Goal: Transaction & Acquisition: Purchase product/service

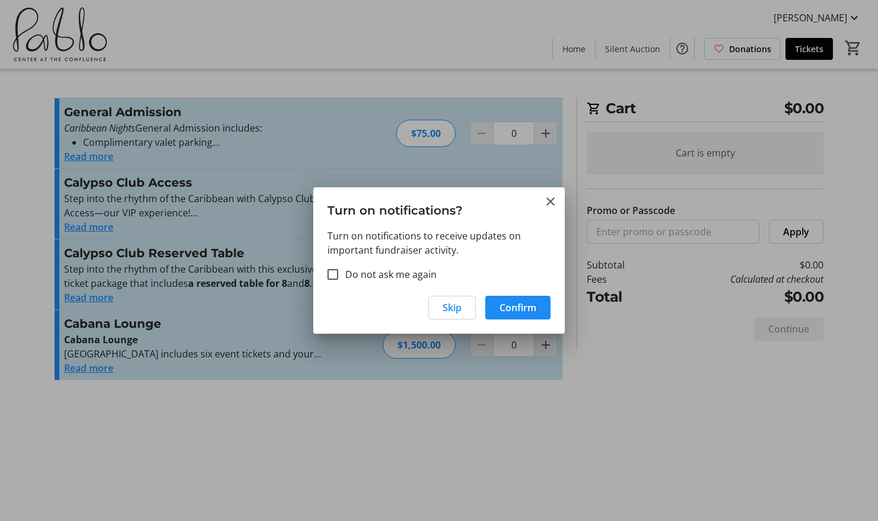
click at [554, 210] on h3 "Turn on notifications?" at bounding box center [438, 207] width 251 height 41
click at [554, 196] on mat-icon "Close" at bounding box center [550, 201] width 14 height 14
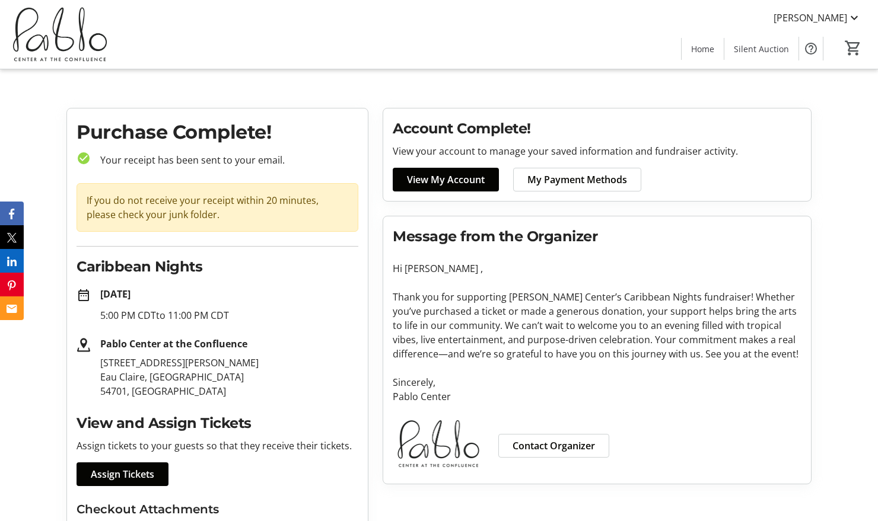
scroll to position [19, 0]
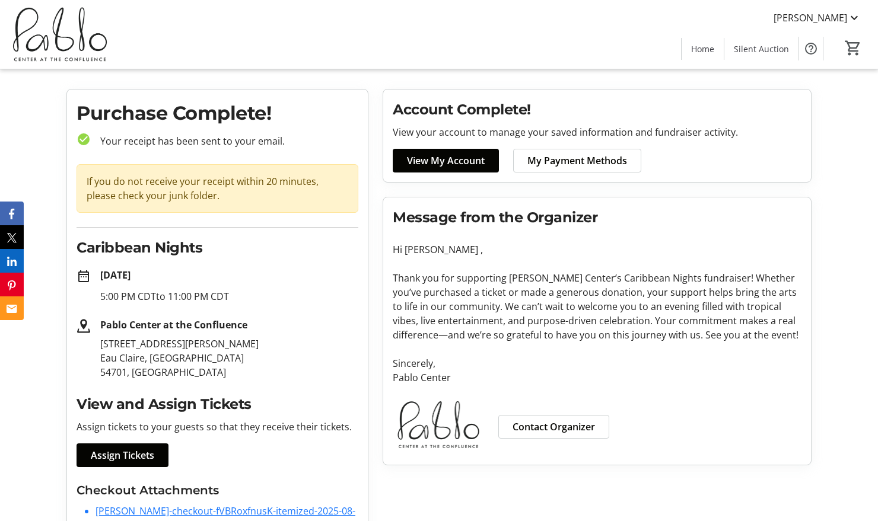
click at [68, 20] on img at bounding box center [60, 34] width 106 height 59
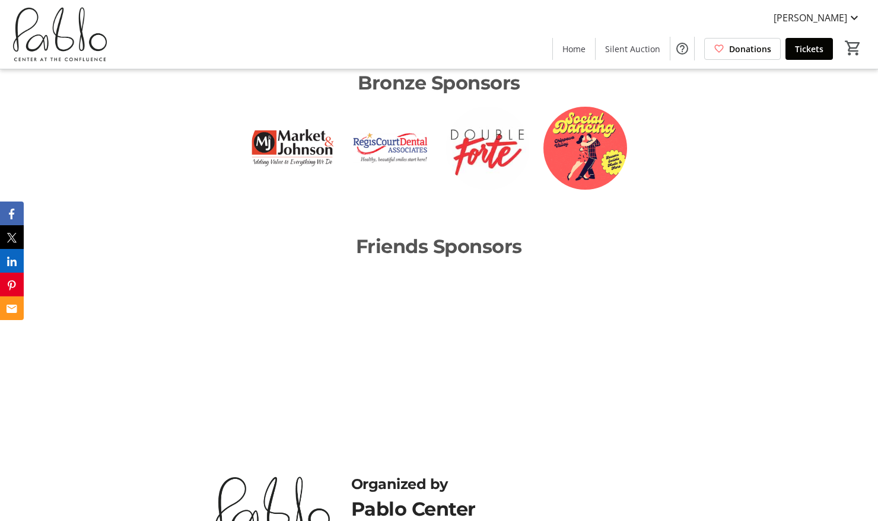
scroll to position [2174, 0]
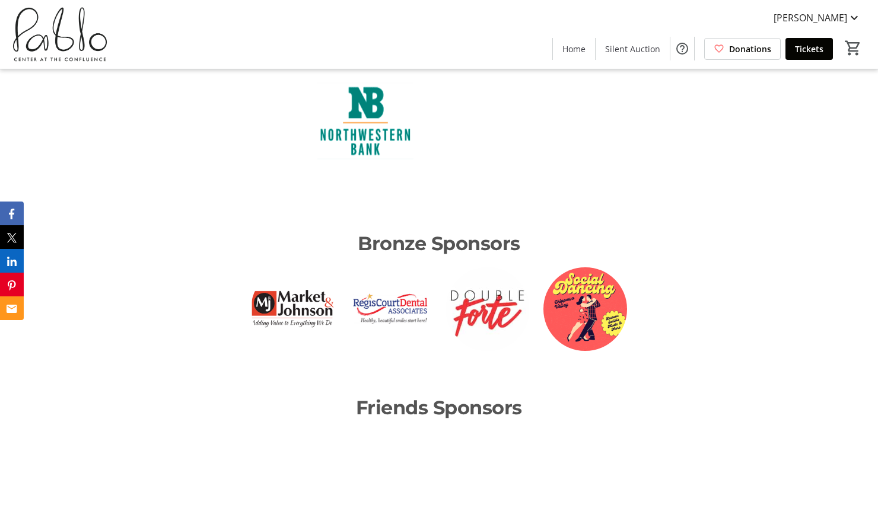
scroll to position [2187, 0]
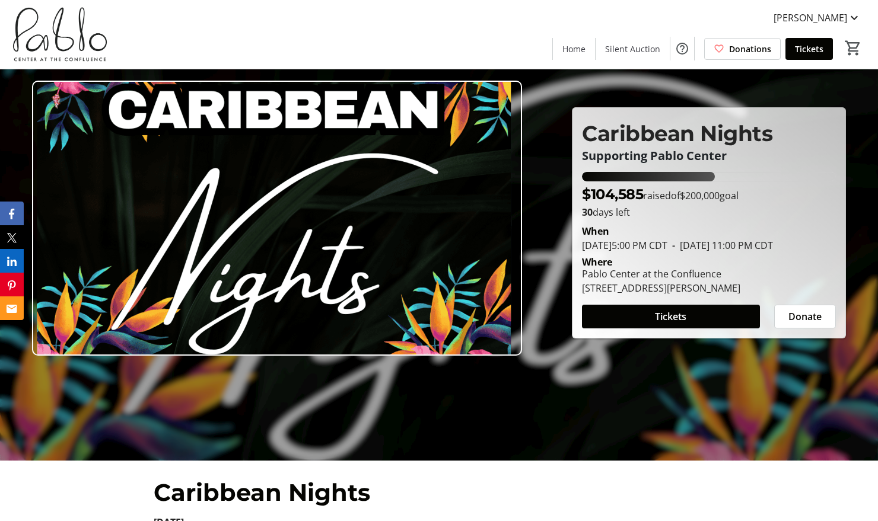
scroll to position [63, 0]
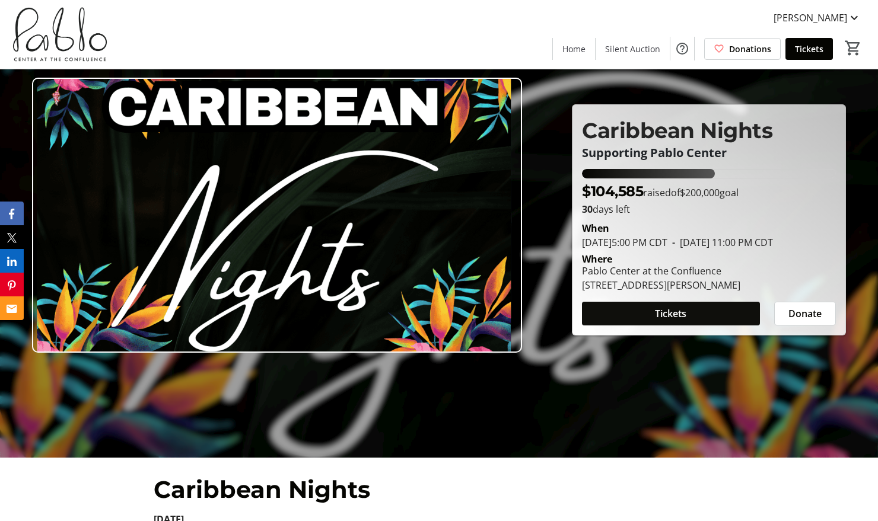
click at [652, 320] on span at bounding box center [670, 313] width 177 height 28
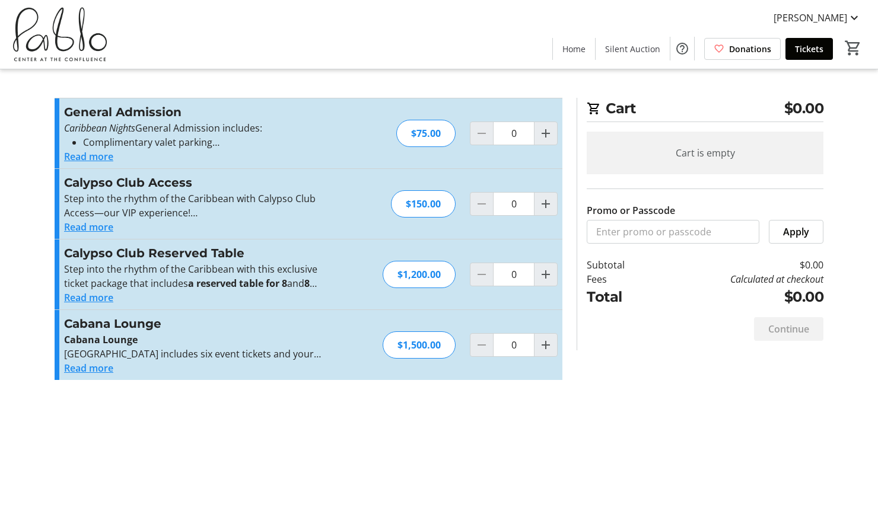
click at [95, 295] on button "Read more" at bounding box center [88, 298] width 49 height 14
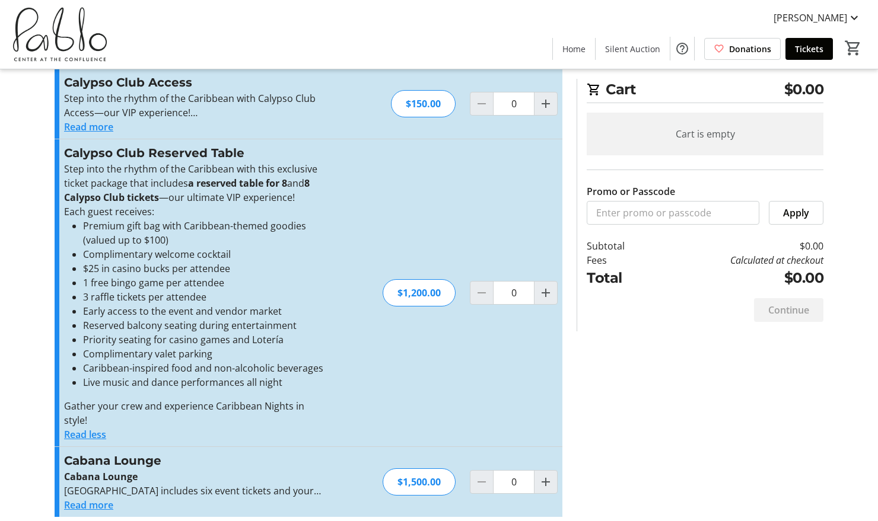
scroll to position [101, 0]
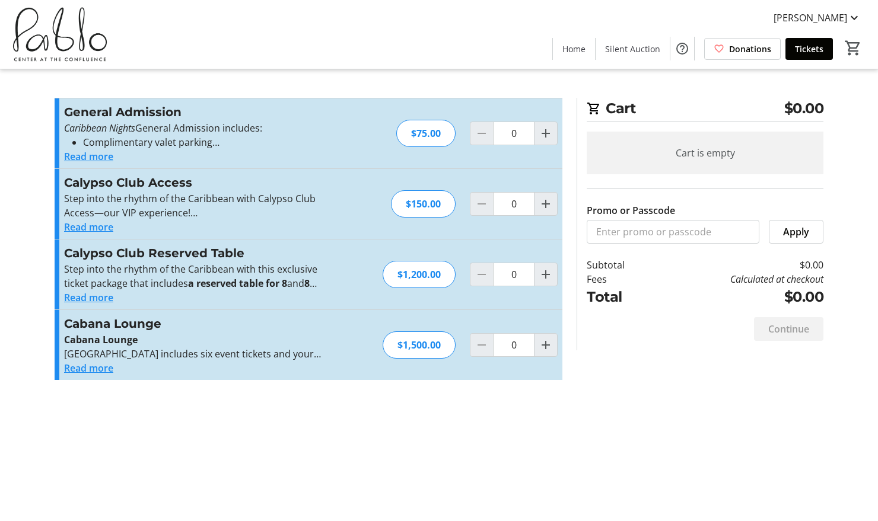
click at [94, 298] on button "Read more" at bounding box center [88, 298] width 49 height 14
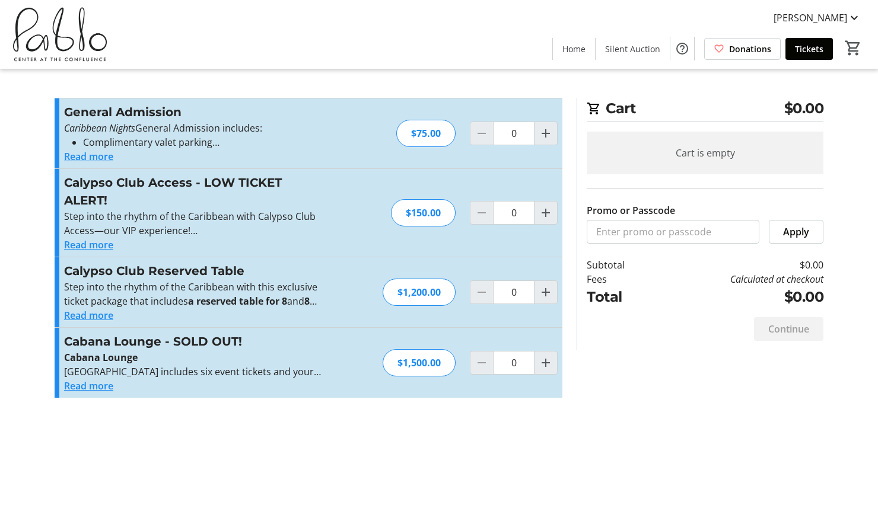
click at [97, 243] on button "Read more" at bounding box center [88, 245] width 49 height 14
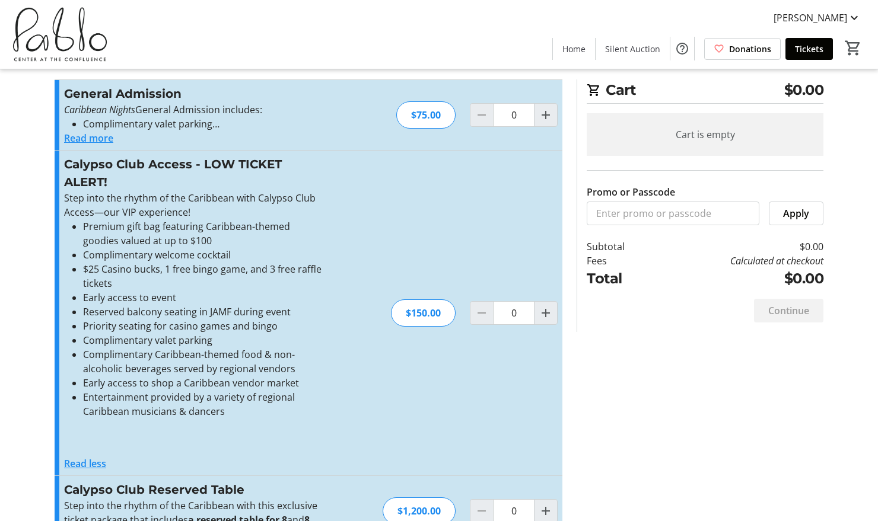
scroll to position [27, 0]
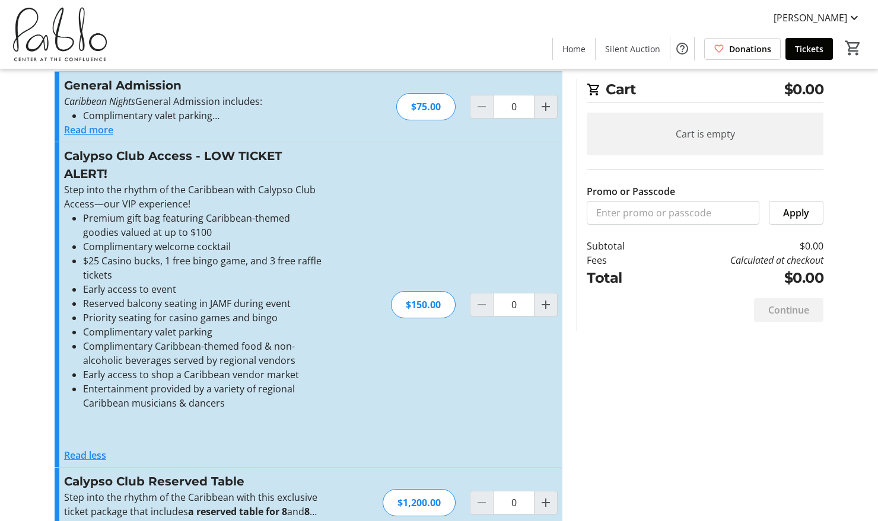
click at [107, 127] on button "Read more" at bounding box center [88, 130] width 49 height 14
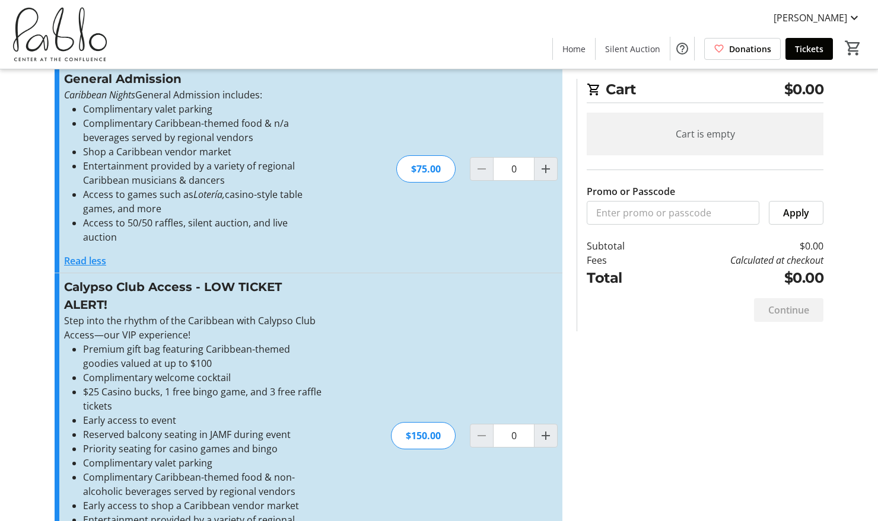
scroll to position [0, 0]
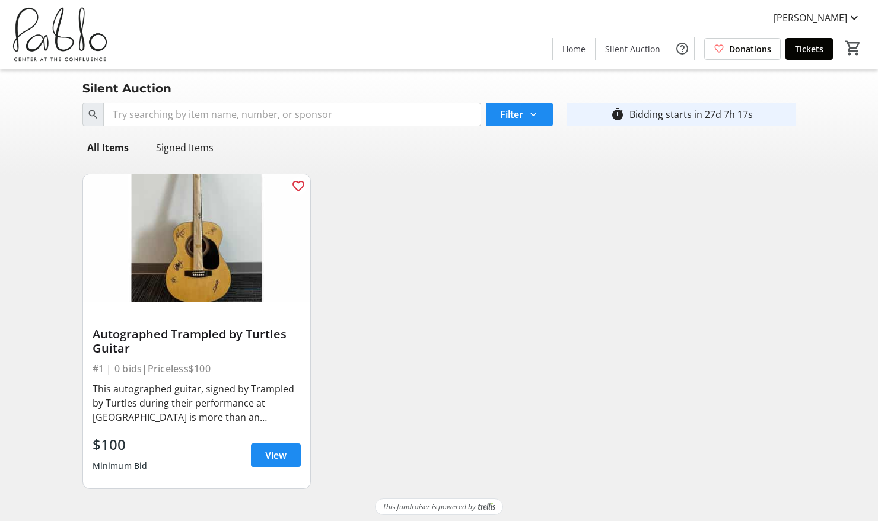
scroll to position [4, 0]
